Goal: Information Seeking & Learning: Learn about a topic

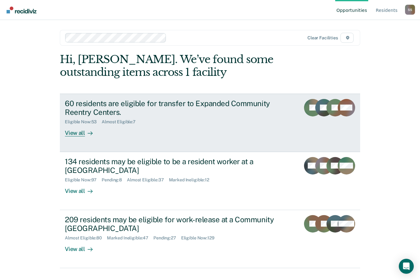
click at [84, 108] on div "60 residents are eligible for transfer to Expanded Community Reentry Centers." at bounding box center [174, 108] width 219 height 18
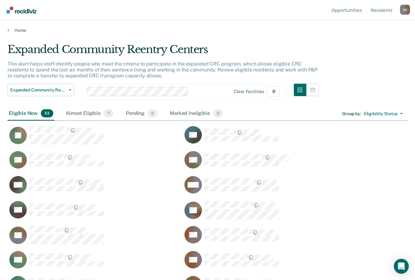
scroll to position [185, 395]
click at [402, 114] on icon "button" at bounding box center [401, 113] width 2 height 1
click at [314, 89] on icon "button" at bounding box center [312, 89] width 5 height 5
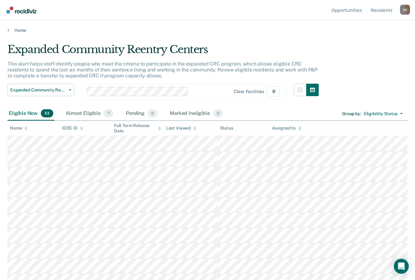
click at [25, 128] on icon at bounding box center [25, 128] width 3 height 4
click at [303, 90] on icon "button" at bounding box center [300, 89] width 5 height 5
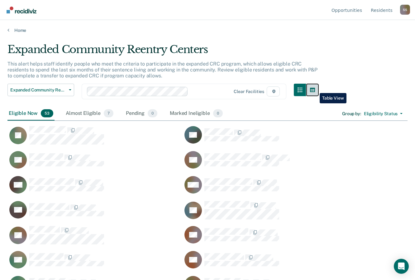
click at [315, 88] on icon "button" at bounding box center [312, 90] width 5 height 4
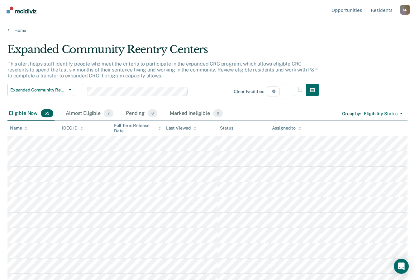
click at [55, 192] on main "Expanded Community Reentry Centers This alert helps staff identify people who m…" at bounding box center [207, 155] width 415 height 245
drag, startPoint x: 7, startPoint y: 142, endPoint x: 23, endPoint y: 125, distance: 23.8
click at [23, 125] on th "Name" at bounding box center [33, 128] width 52 height 15
click at [24, 127] on div "Name" at bounding box center [18, 127] width 17 height 5
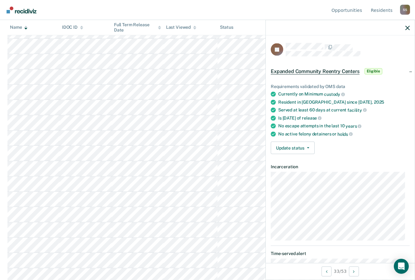
scroll to position [666, 0]
